Goal: Navigation & Orientation: Find specific page/section

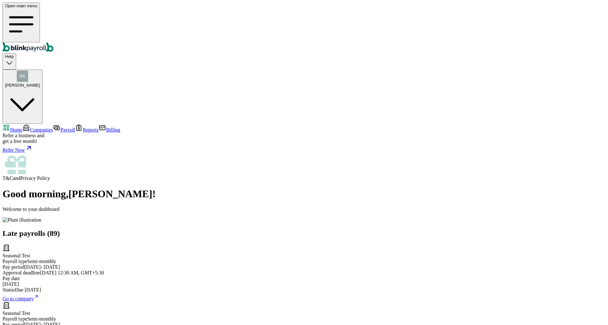
click at [22, 127] on span "Home" at bounding box center [16, 129] width 12 height 5
click at [28, 71] on img "button" at bounding box center [22, 76] width 11 height 11
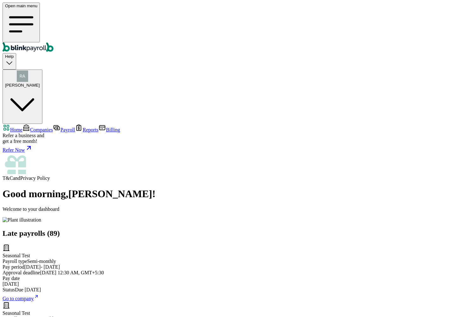
click at [40, 71] on div "[PERSON_NAME]" at bounding box center [22, 79] width 35 height 17
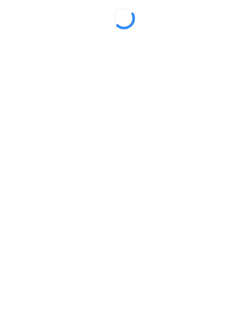
click at [165, 34] on div at bounding box center [124, 19] width 243 height 32
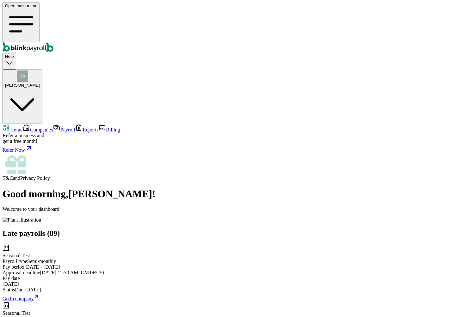
click at [35, 127] on span "Companies" at bounding box center [41, 129] width 23 height 5
